Goal: Navigation & Orientation: Find specific page/section

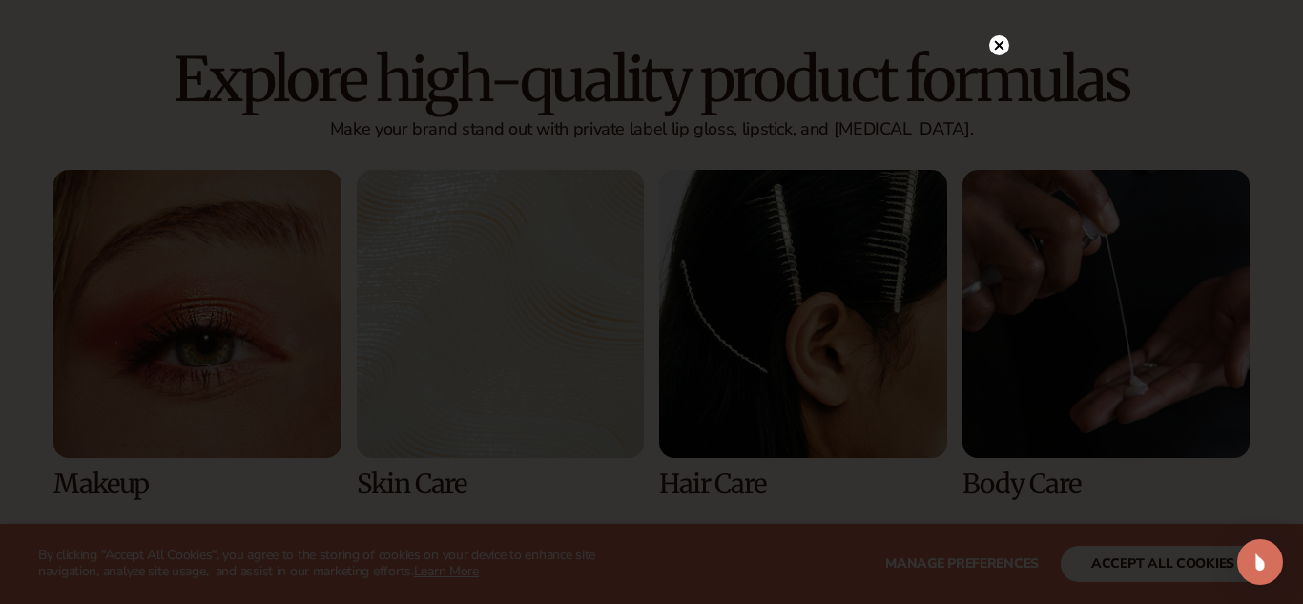
scroll to position [1283, 0]
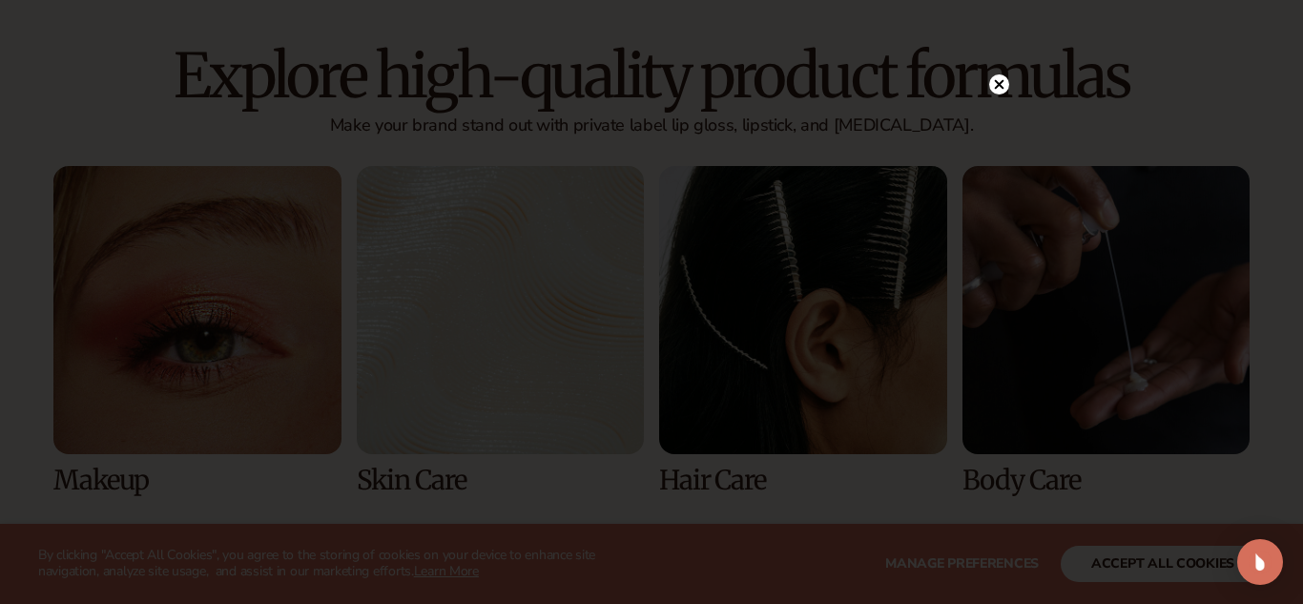
click at [991, 96] on div at bounding box center [999, 84] width 20 height 33
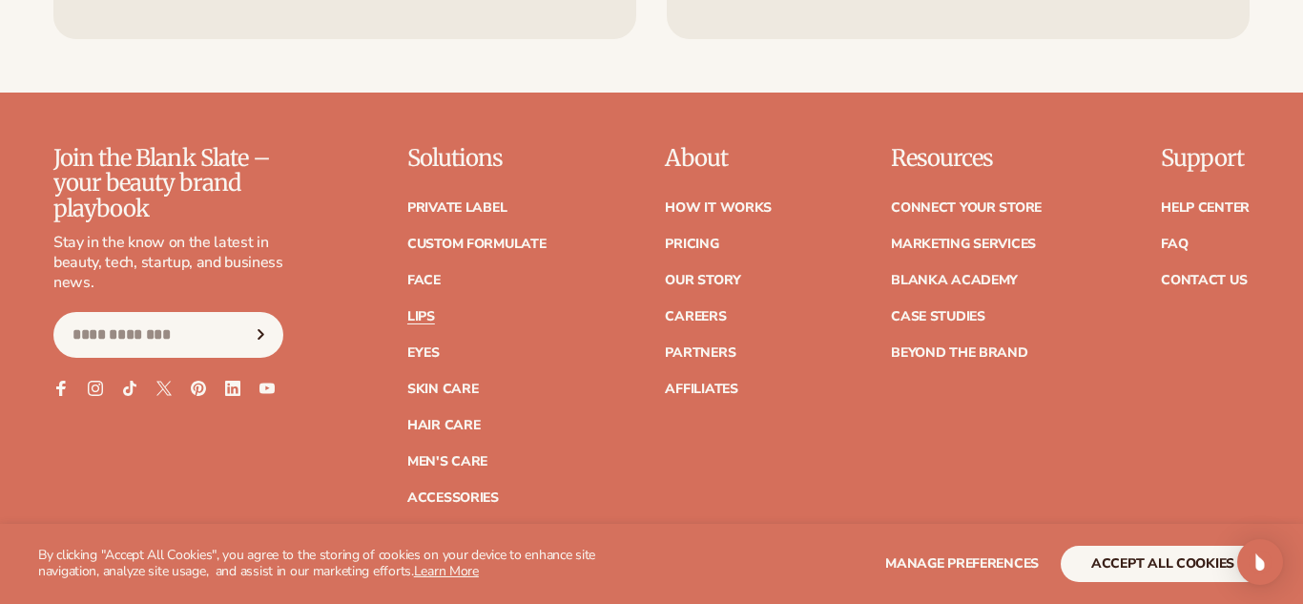
scroll to position [3626, 0]
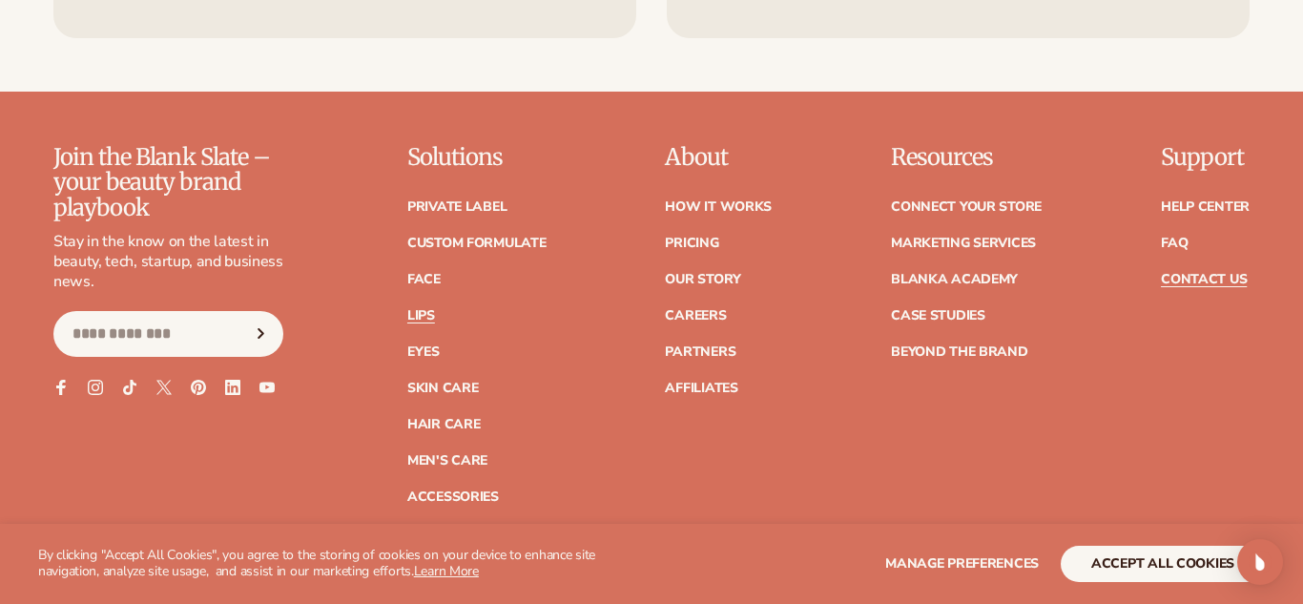
click at [1226, 284] on link "Contact Us" at bounding box center [1204, 279] width 86 height 13
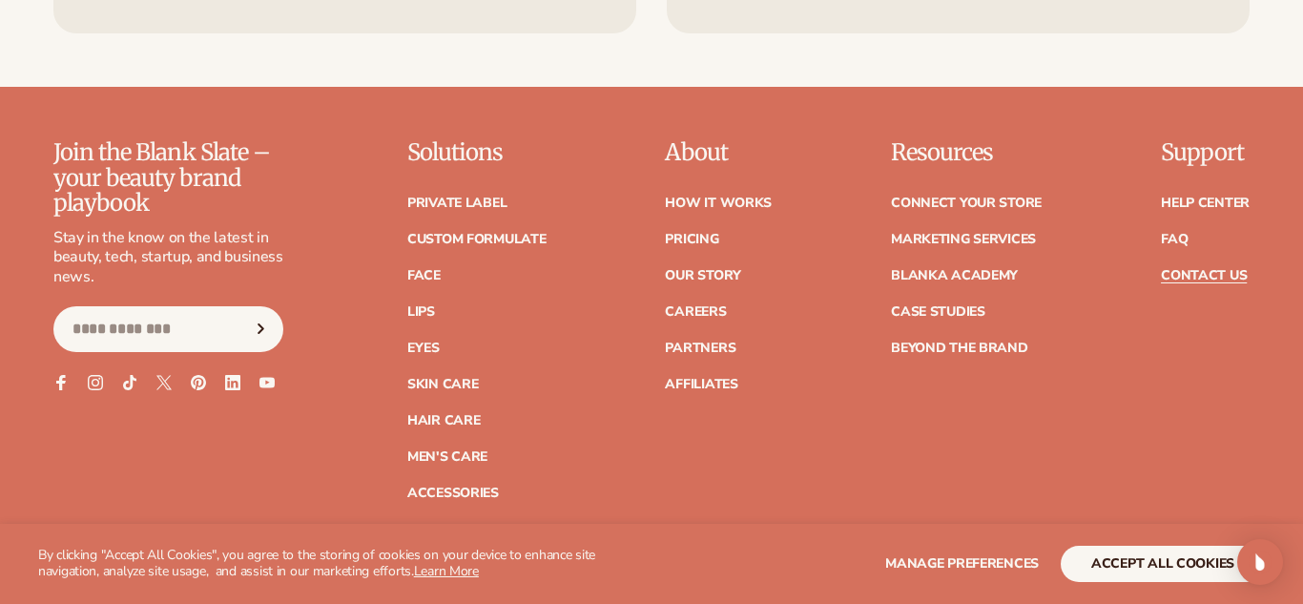
scroll to position [1656, 0]
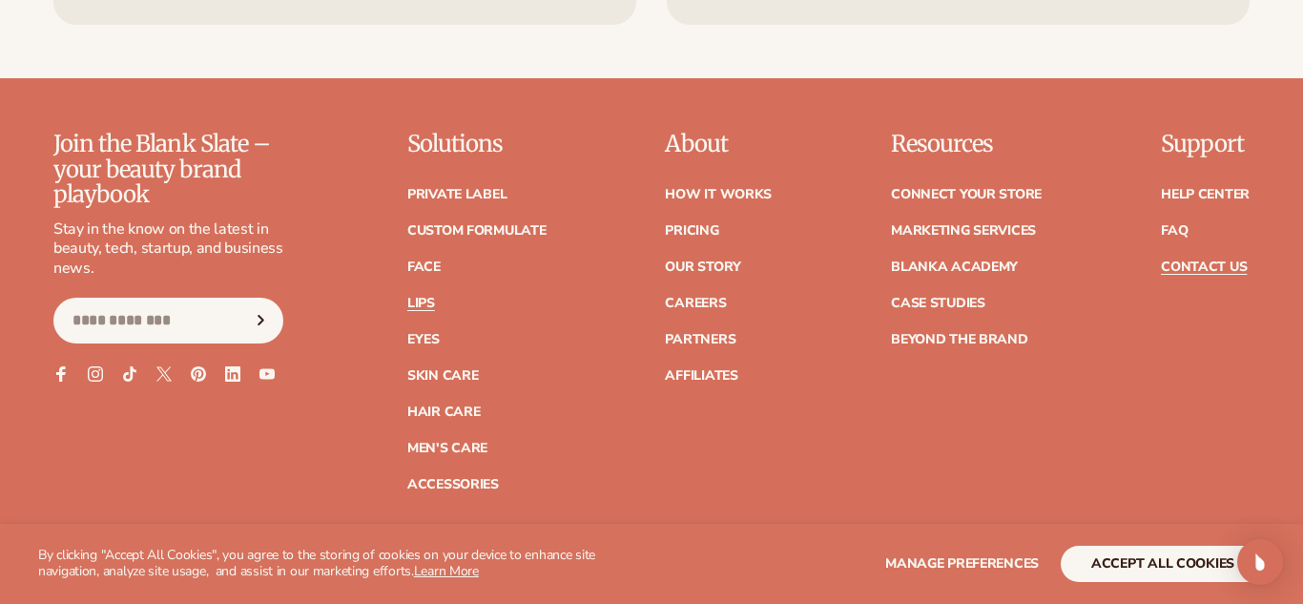
click at [425, 304] on link "Lips" at bounding box center [421, 303] width 28 height 13
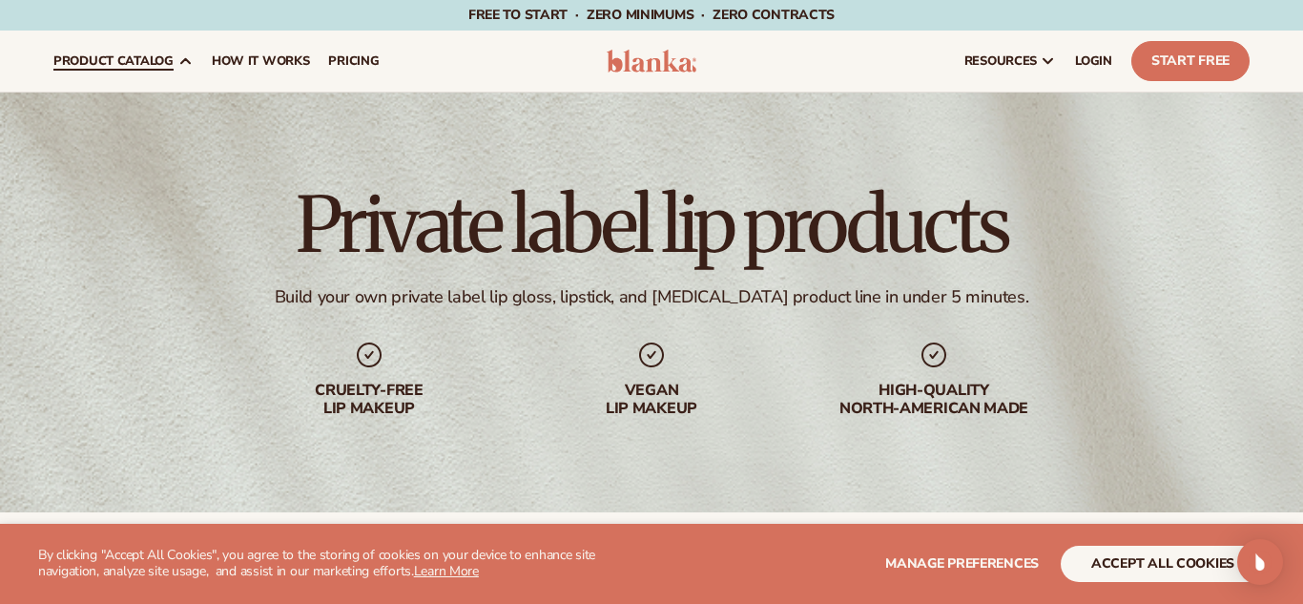
click at [168, 62] on span "product catalog" at bounding box center [113, 60] width 120 height 15
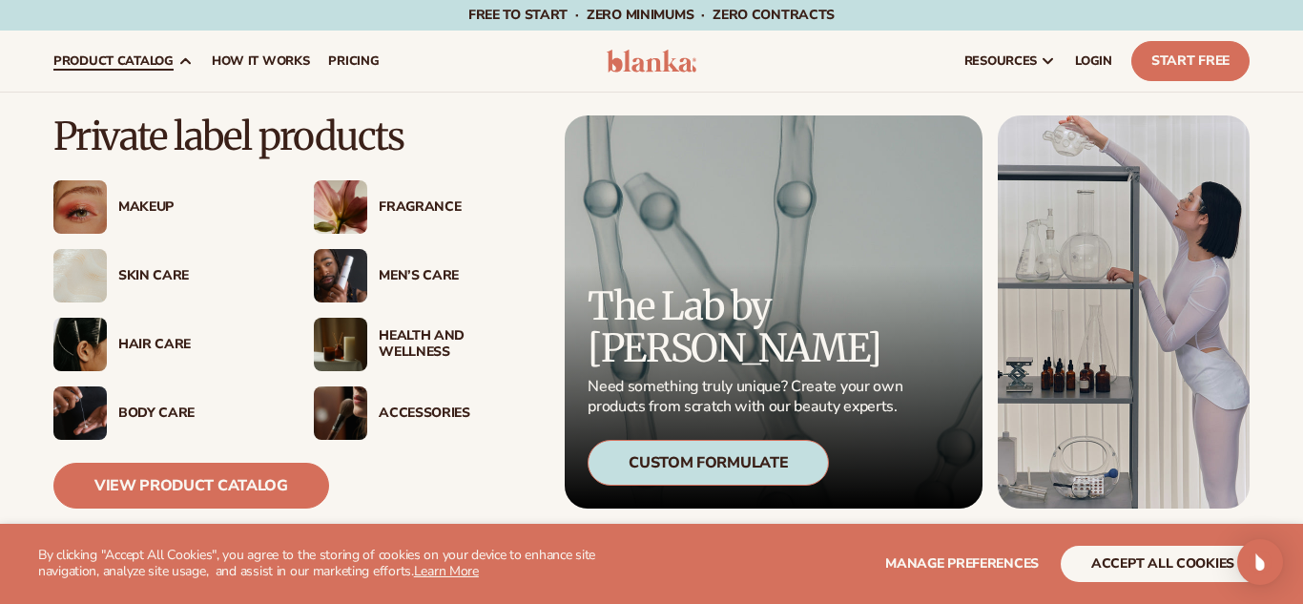
click at [405, 346] on div "Health And Wellness" at bounding box center [457, 344] width 157 height 32
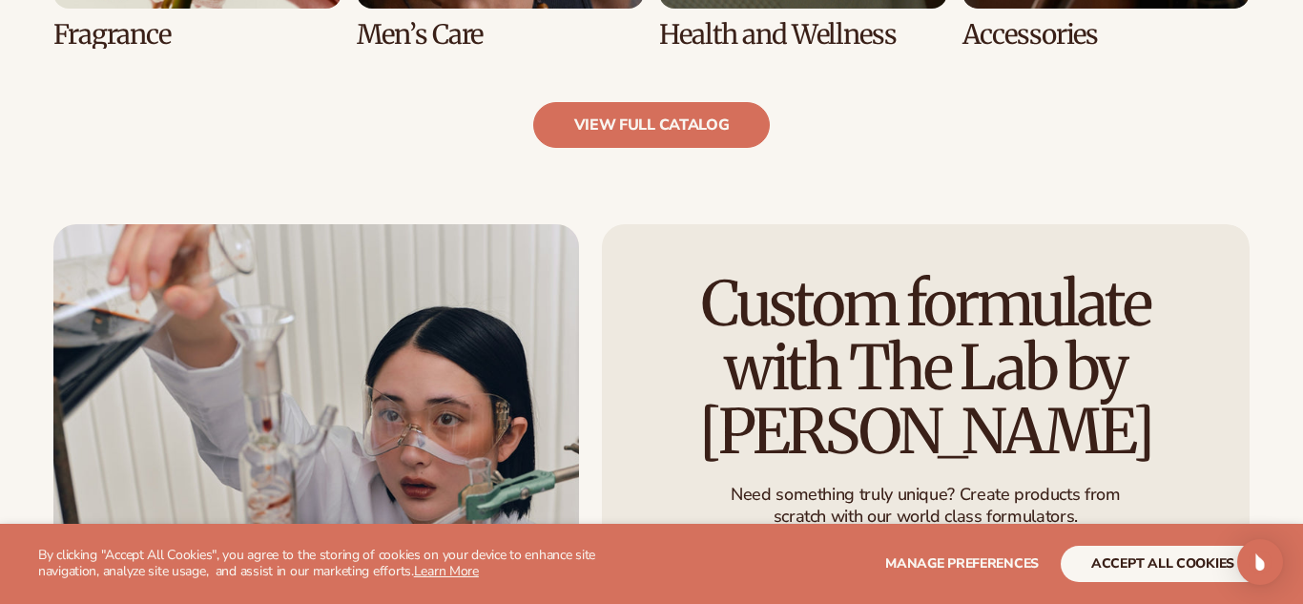
scroll to position [2085, 0]
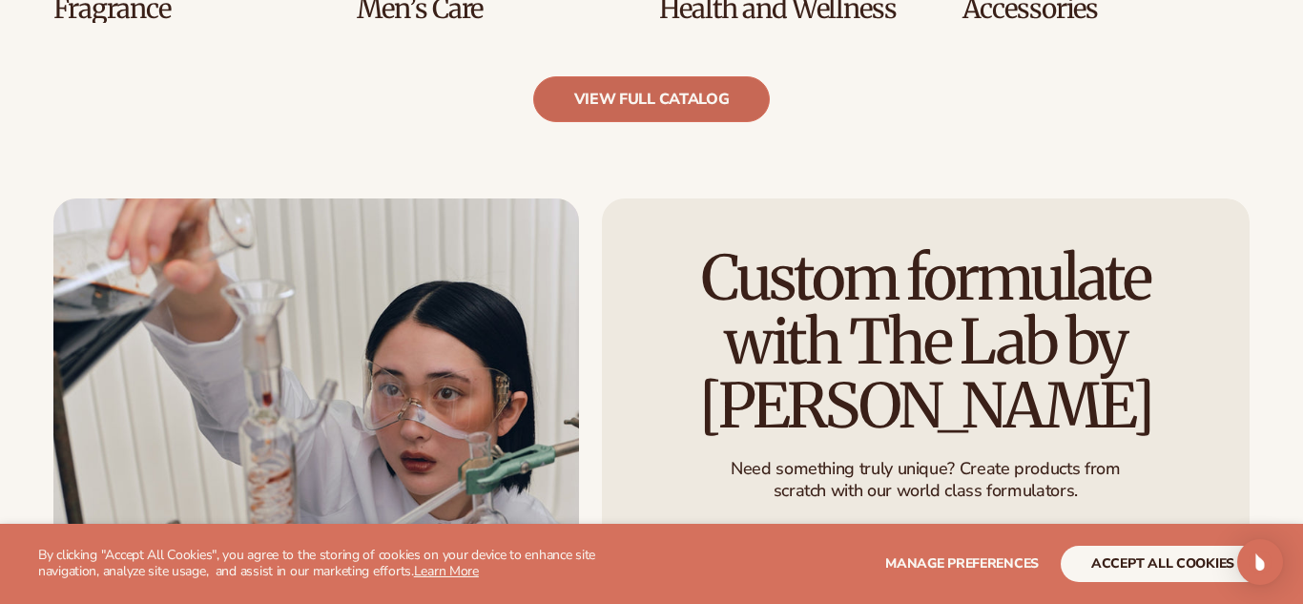
click at [686, 105] on link "view full catalog" at bounding box center [652, 99] width 238 height 46
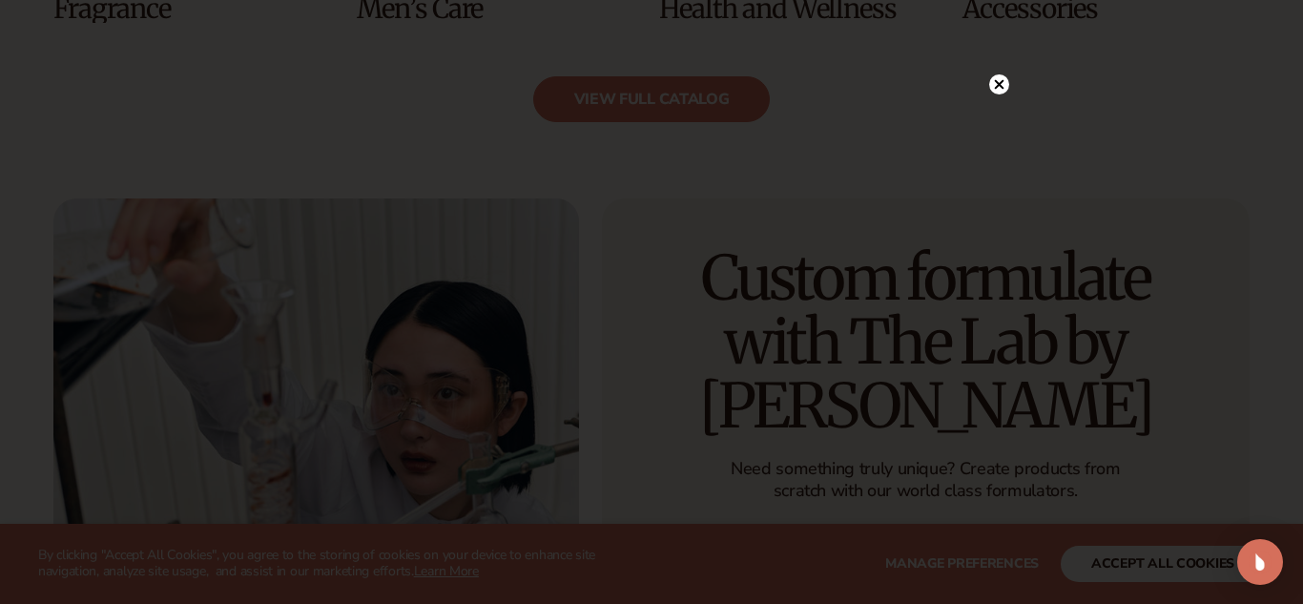
click at [1000, 84] on icon at bounding box center [1000, 85] width 10 height 10
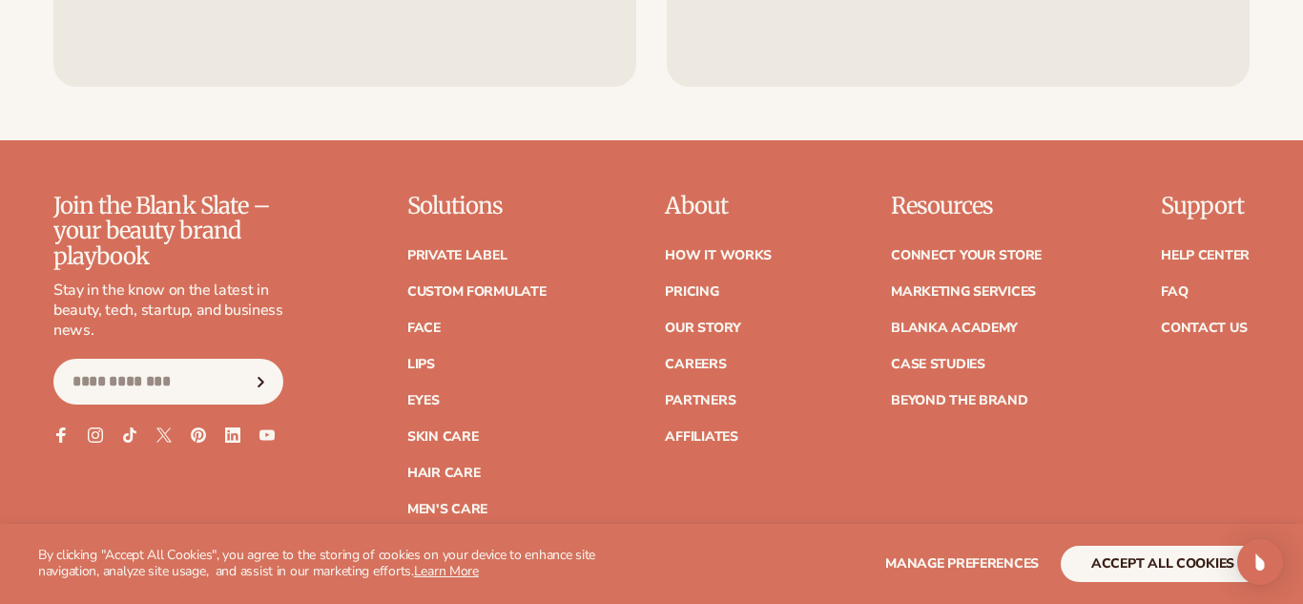
scroll to position [3299, 0]
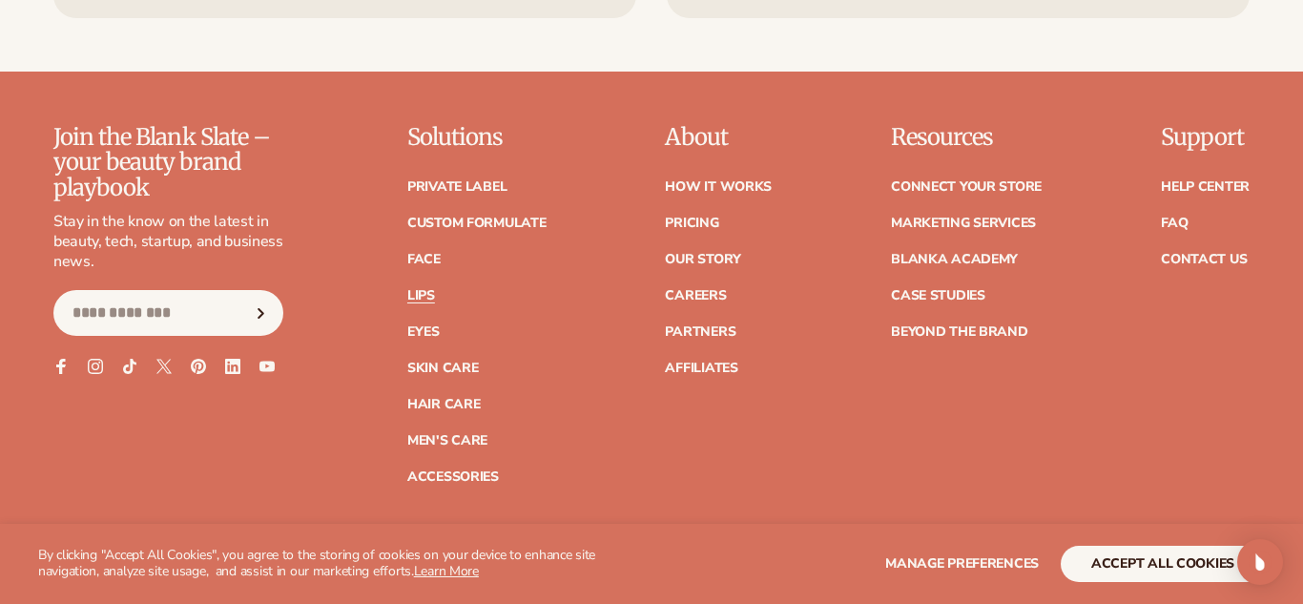
click at [433, 296] on link "Lips" at bounding box center [421, 295] width 28 height 13
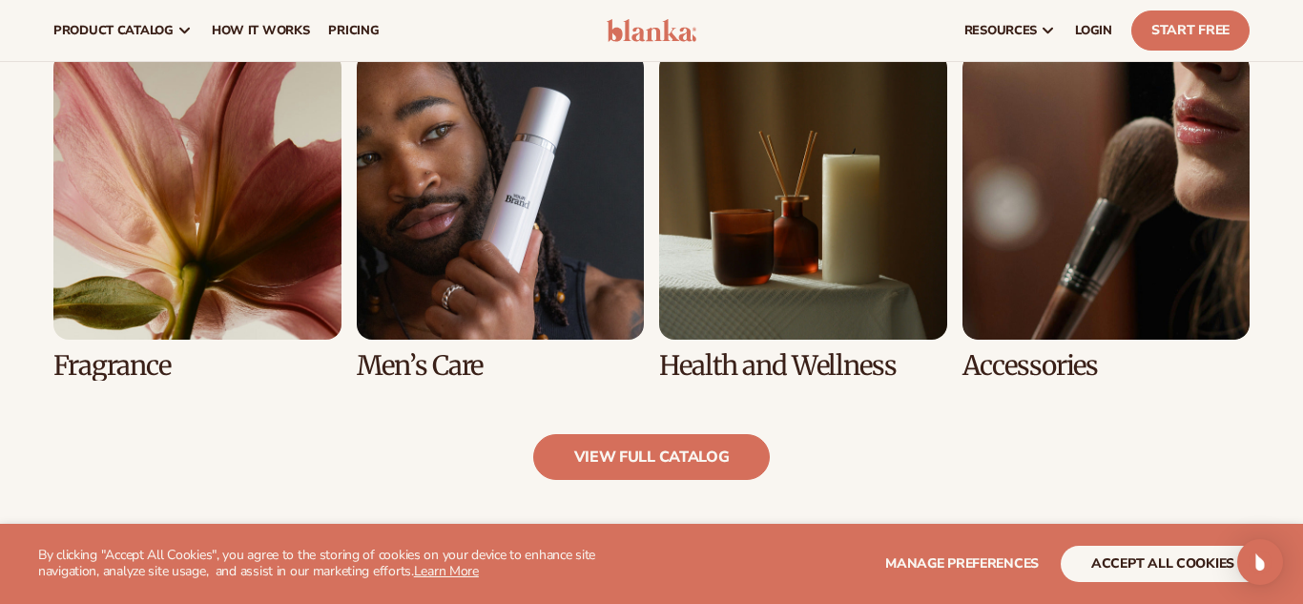
scroll to position [1755, 0]
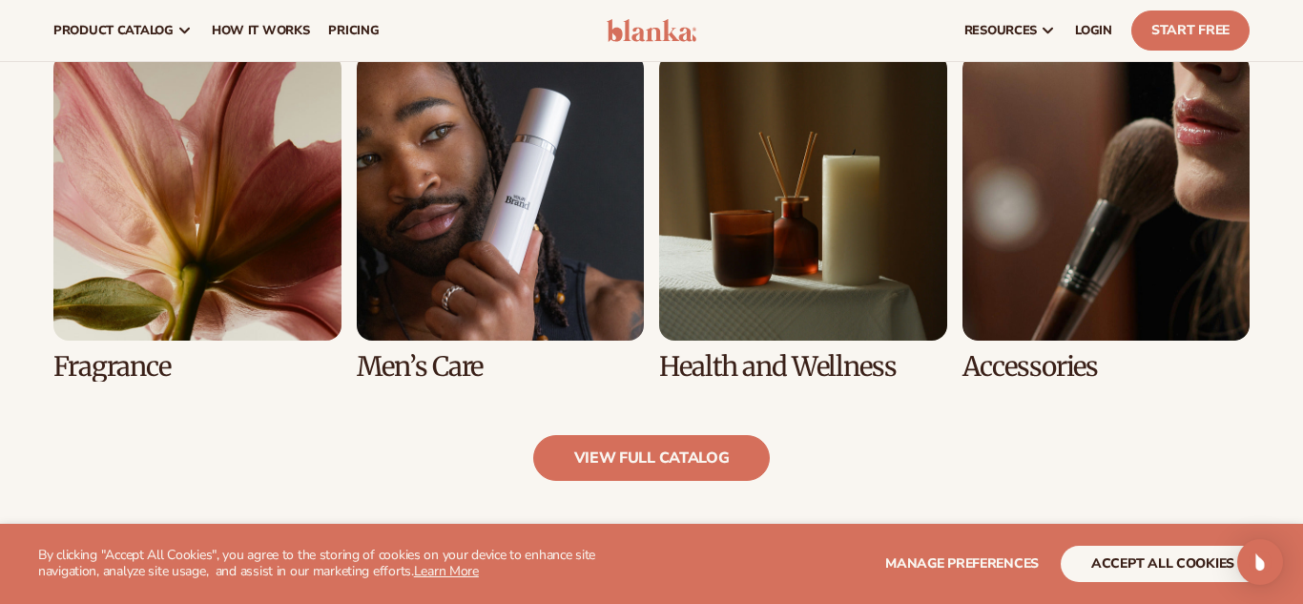
click at [860, 287] on link "7 / 8" at bounding box center [803, 217] width 288 height 328
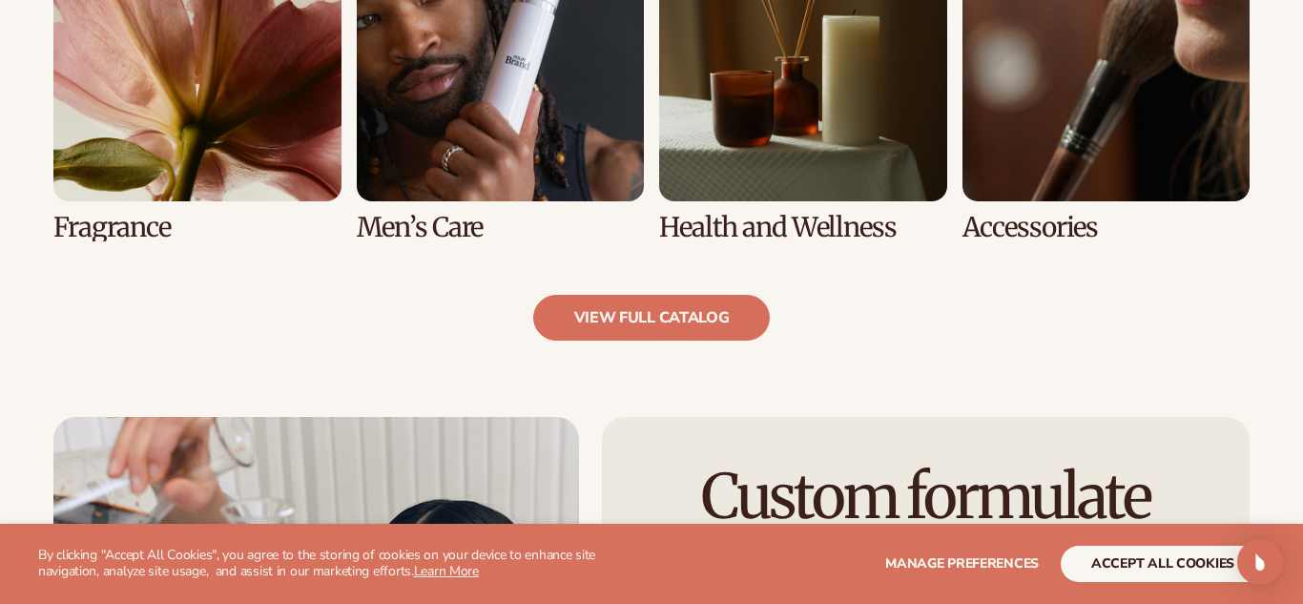
scroll to position [1875, 0]
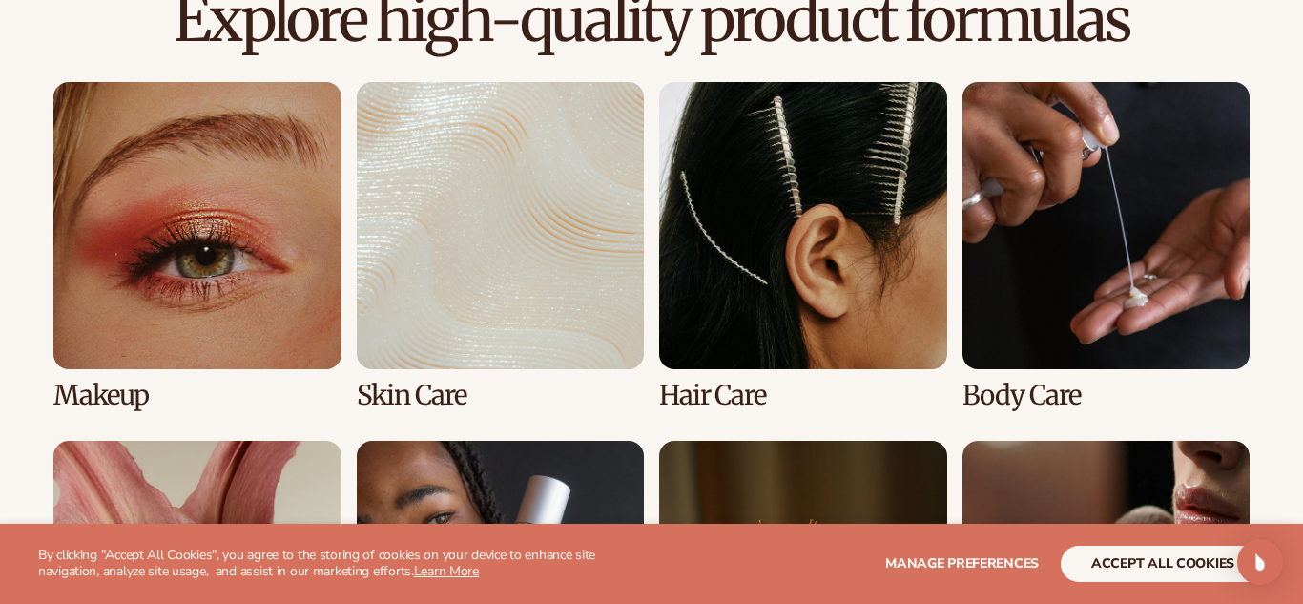
click at [1149, 280] on link "4 / 8" at bounding box center [1107, 246] width 288 height 328
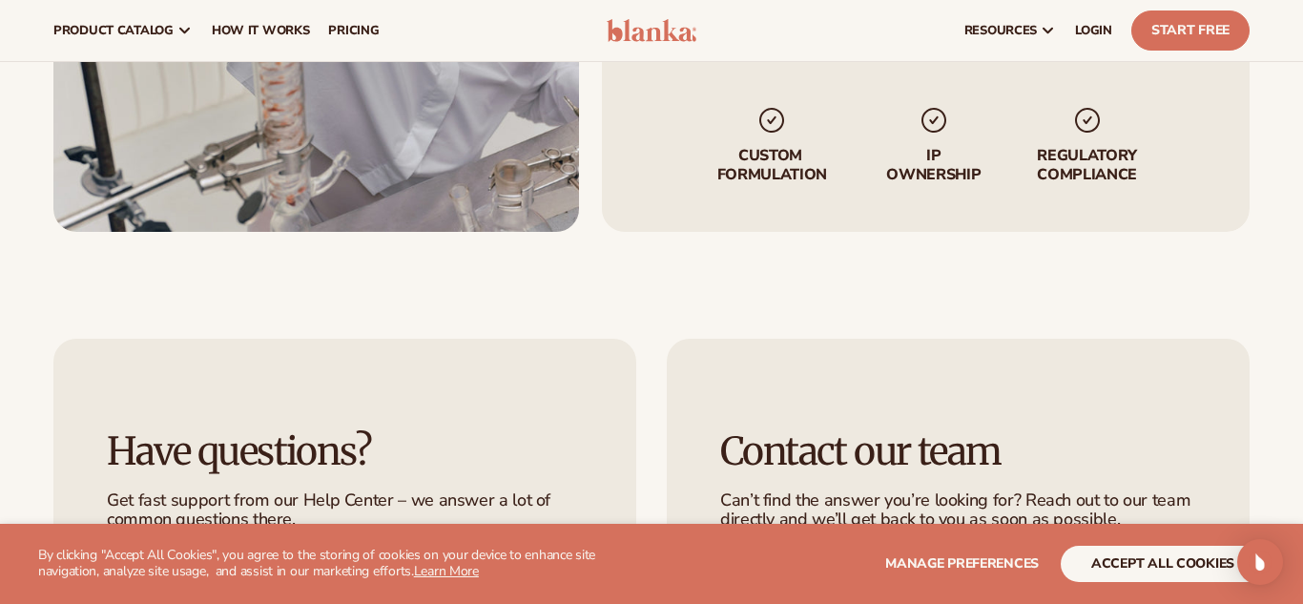
scroll to position [2569, 0]
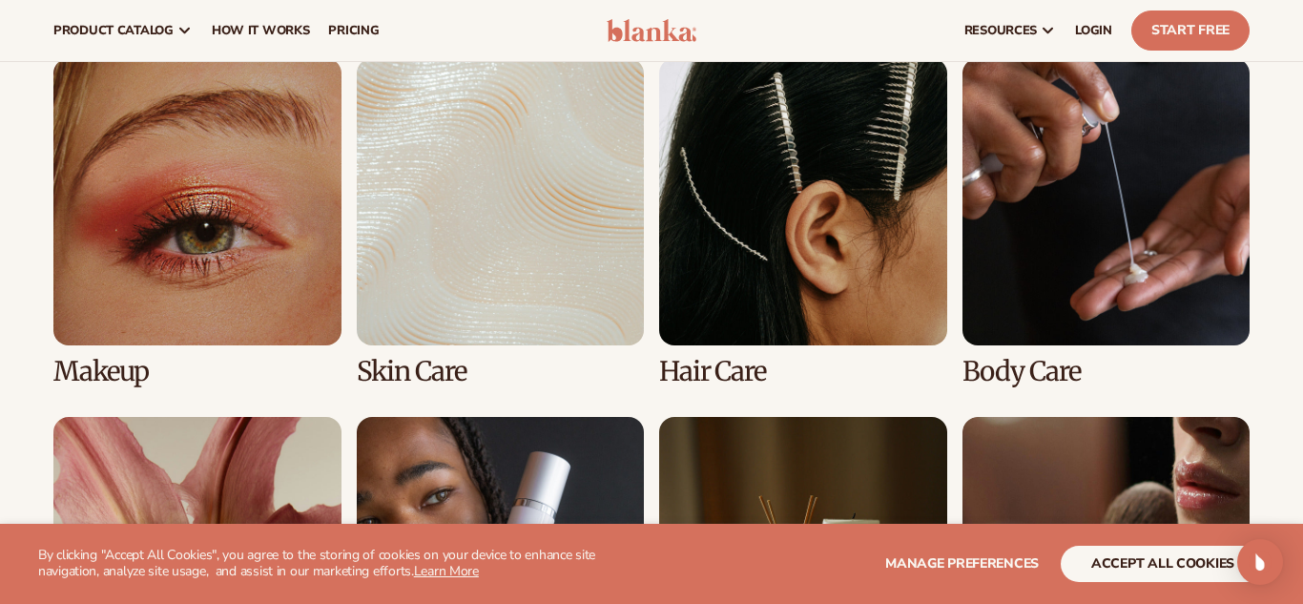
scroll to position [1339, 0]
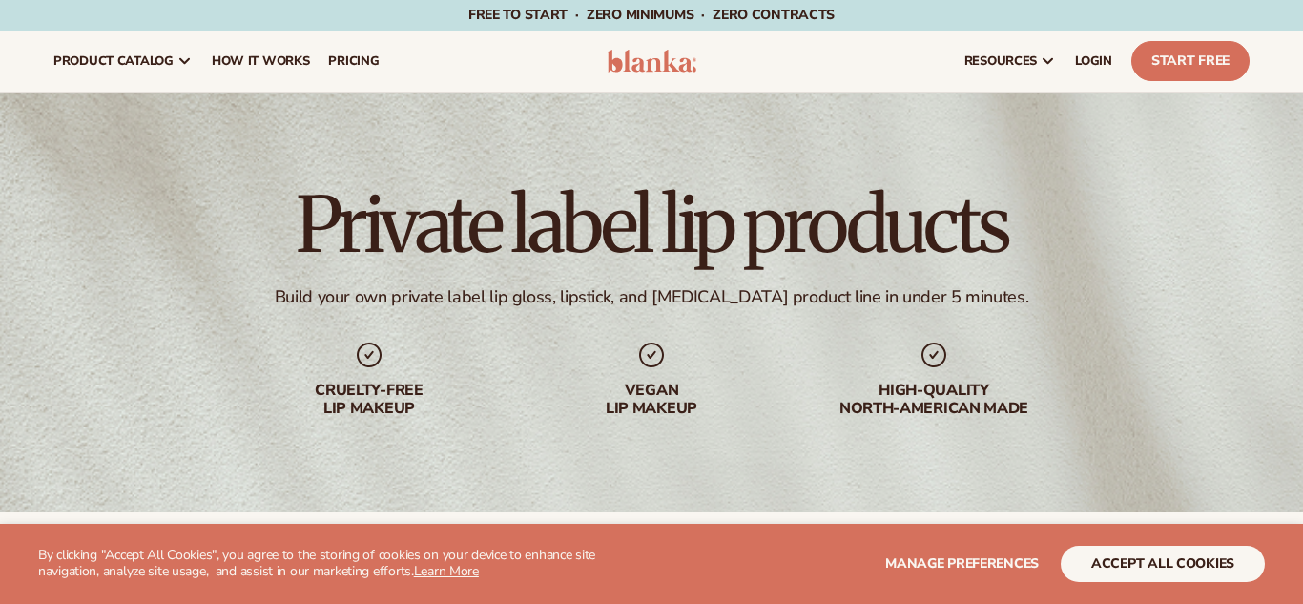
scroll to position [1755, 0]
